Goal: Entertainment & Leisure: Consume media (video, audio)

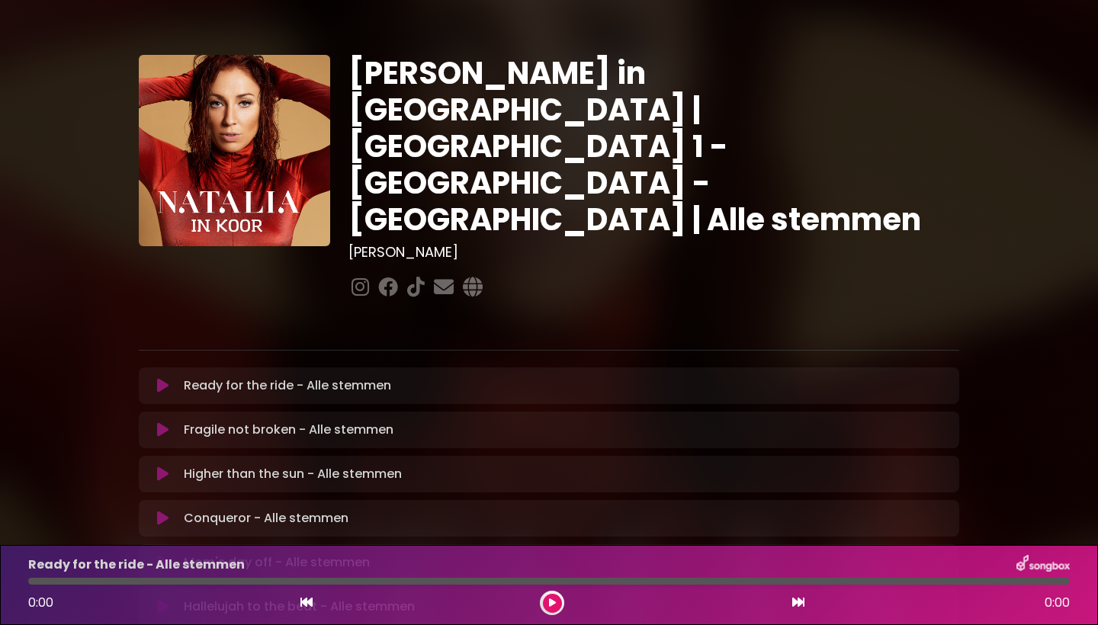
click at [165, 378] on icon at bounding box center [162, 385] width 11 height 15
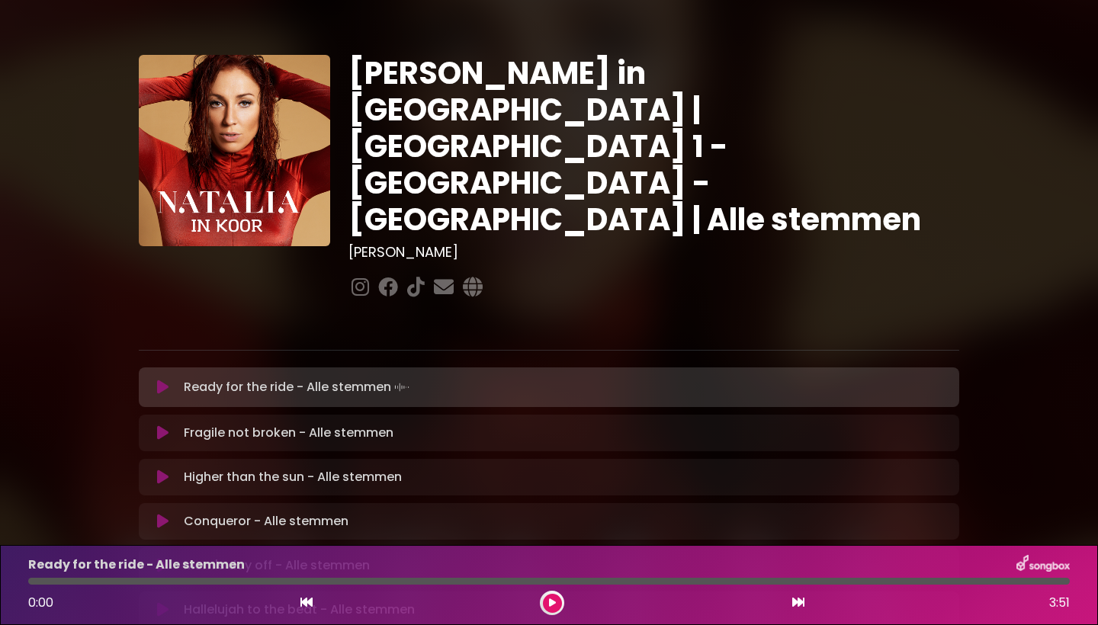
click at [549, 607] on icon at bounding box center [552, 602] width 7 height 9
click at [165, 415] on div "Fragile not broken - Alle stemmen Loading Track..." at bounding box center [549, 433] width 820 height 37
click at [164, 425] on icon at bounding box center [162, 432] width 11 height 15
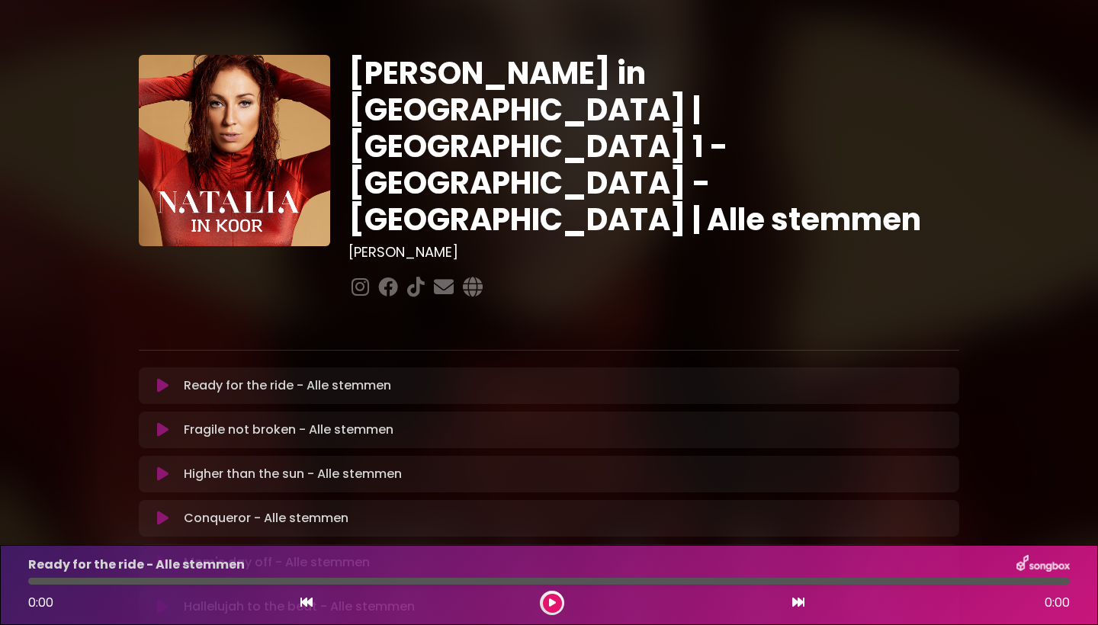
click at [165, 467] on icon at bounding box center [162, 474] width 11 height 15
click at [552, 608] on button at bounding box center [552, 603] width 19 height 19
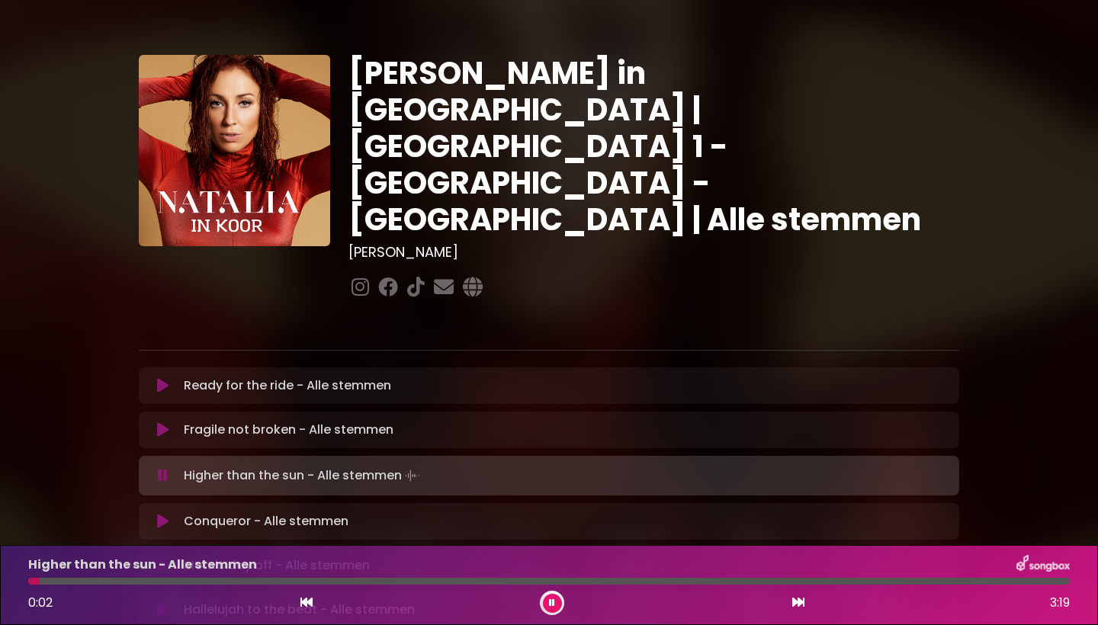
click at [552, 605] on icon at bounding box center [552, 602] width 6 height 9
